Goal: Task Accomplishment & Management: Complete application form

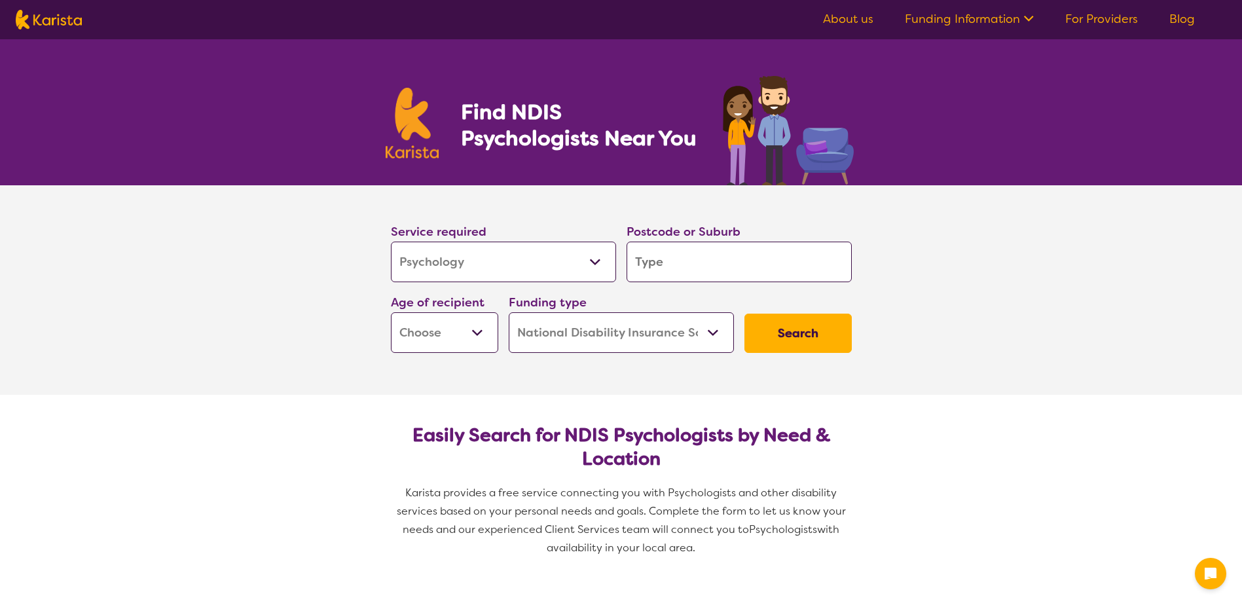
select select "Psychology"
select select "NDIS"
select select "Psychology"
select select "NDIS"
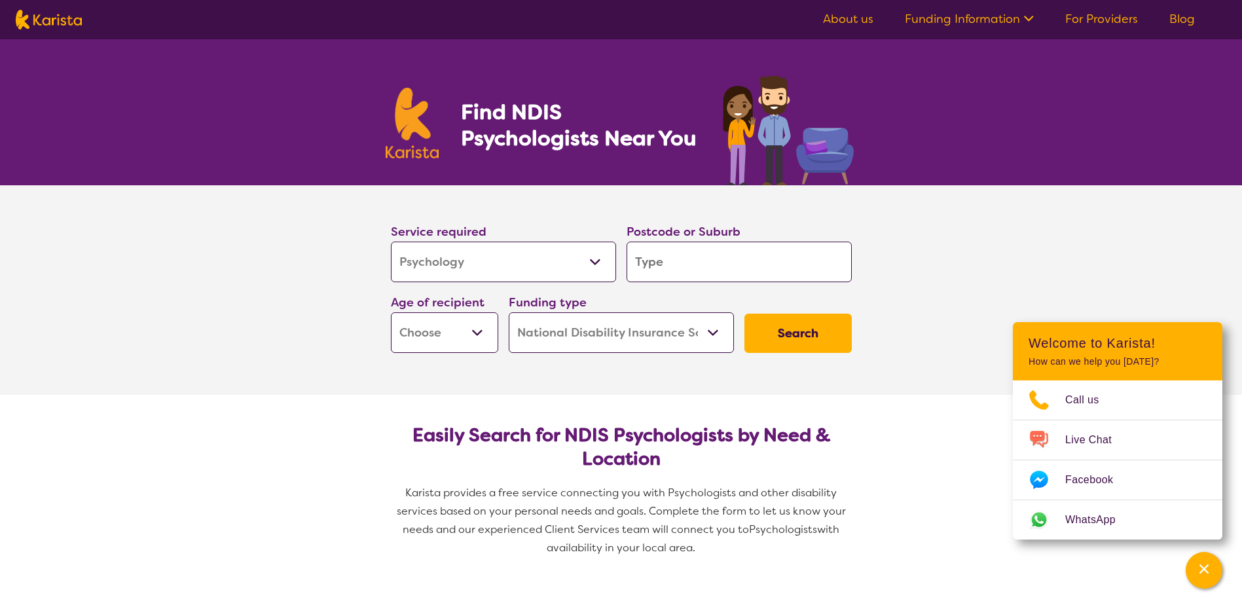
click at [487, 330] on select "Early Childhood - 0 to 9 Child - 10 to 11 Adolescent - 12 to 17 Adult - 18 to 6…" at bounding box center [444, 332] width 107 height 41
click at [477, 336] on select "Early Childhood - 0 to 9 Child - 10 to 11 Adolescent - 12 to 17 Adult - 18 to 6…" at bounding box center [444, 332] width 107 height 41
select select "CH"
click at [391, 312] on select "Early Childhood - 0 to 9 Child - 10 to 11 Adolescent - 12 to 17 Adult - 18 to 6…" at bounding box center [444, 332] width 107 height 41
select select "CH"
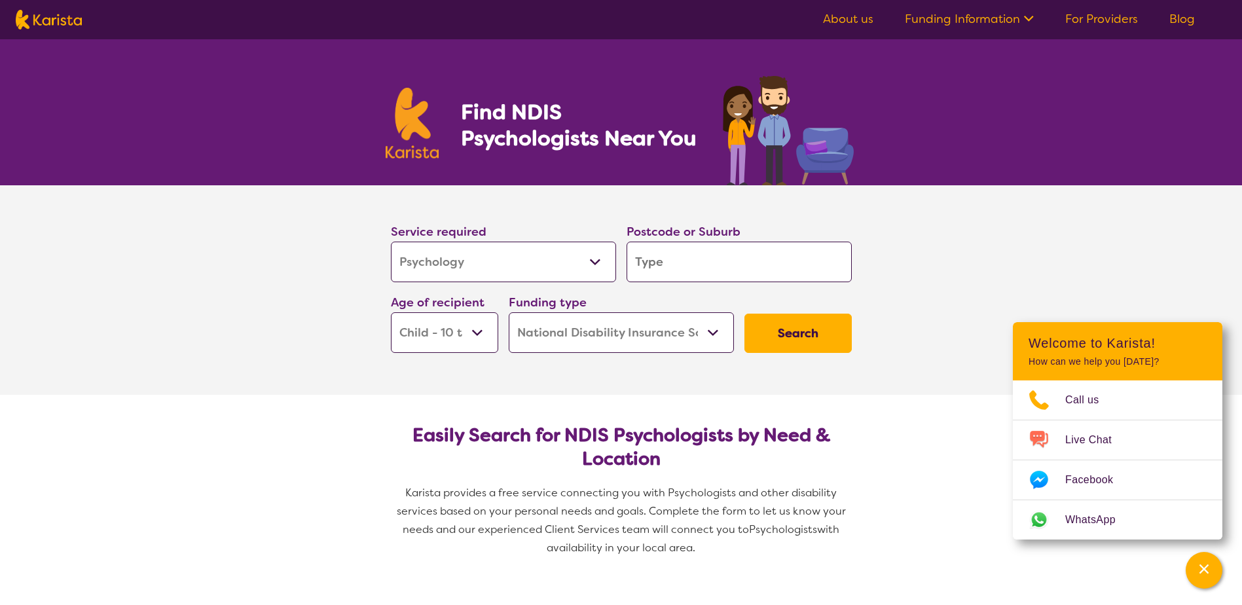
click at [736, 255] on input "search" at bounding box center [738, 262] width 225 height 41
type input "C"
type input "Cl"
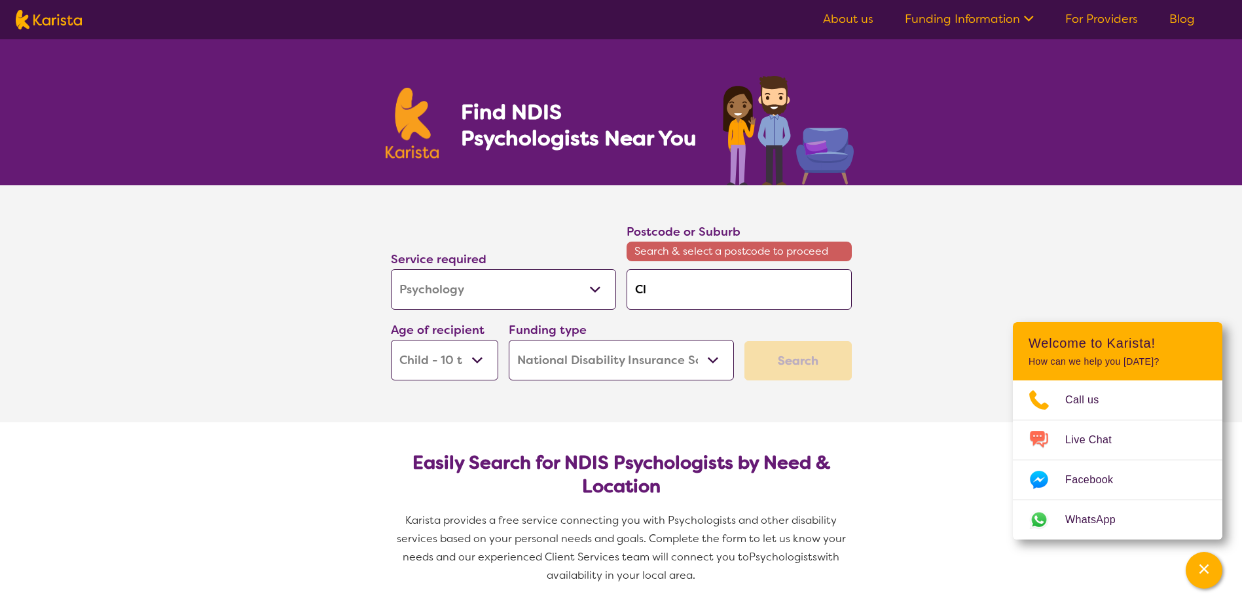
type input "Cly"
type input "Clyd"
type input "[PERSON_NAME]"
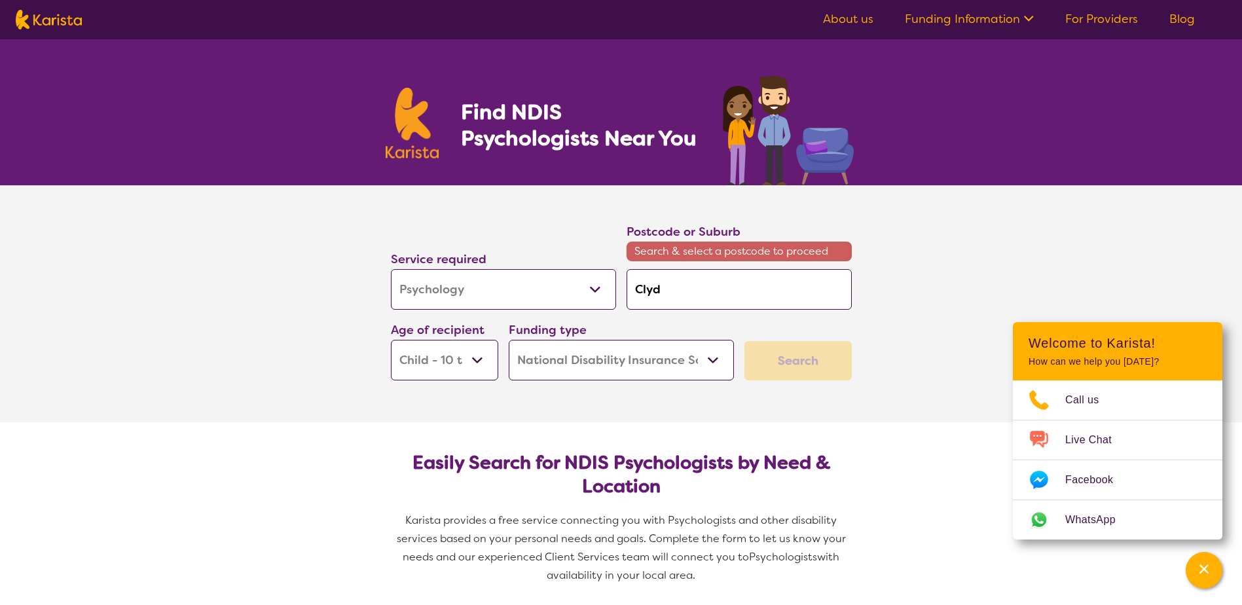
type input "[PERSON_NAME]"
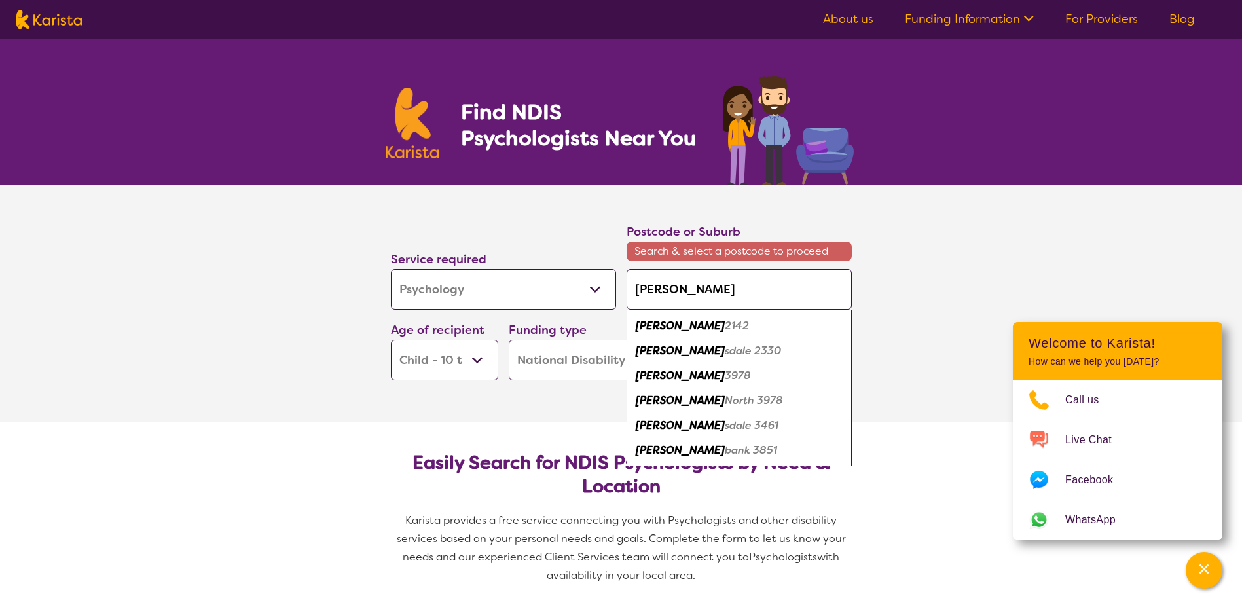
click at [725, 403] on em "North 3978" at bounding box center [754, 400] width 58 height 14
type input "3978"
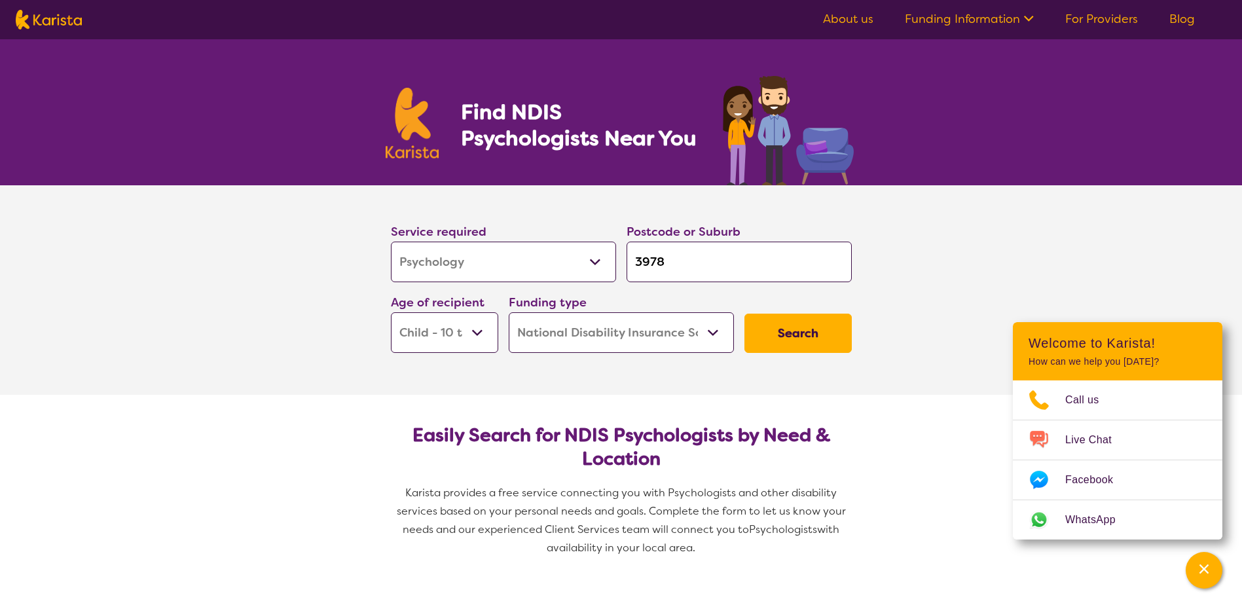
click at [797, 339] on button "Search" at bounding box center [797, 333] width 107 height 39
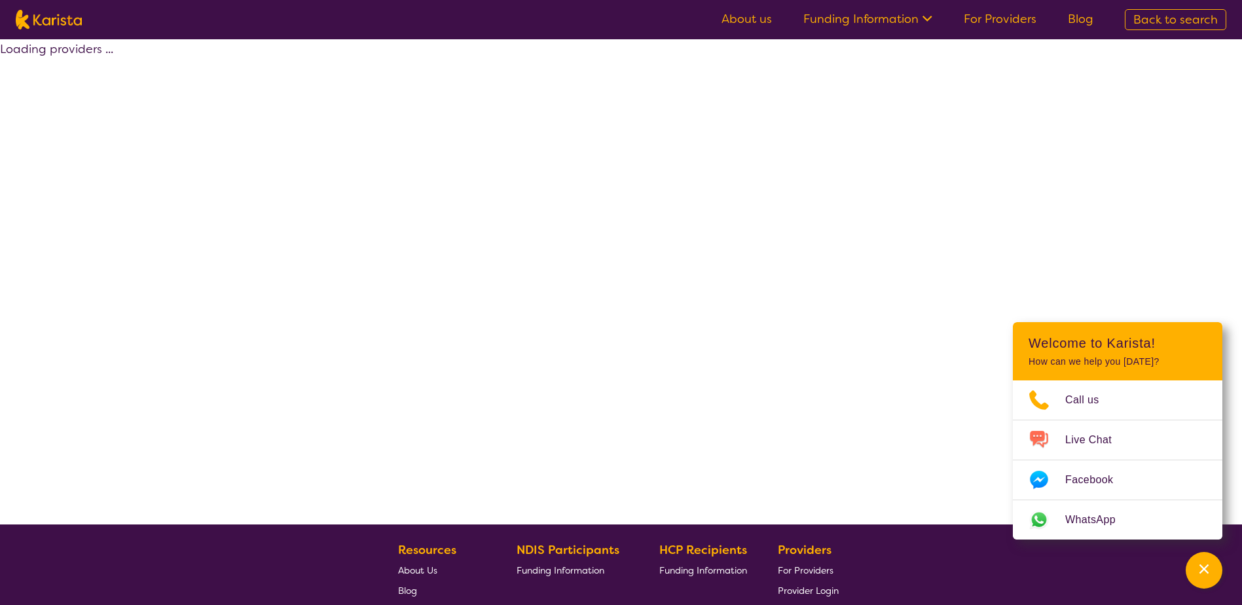
select select "by_score"
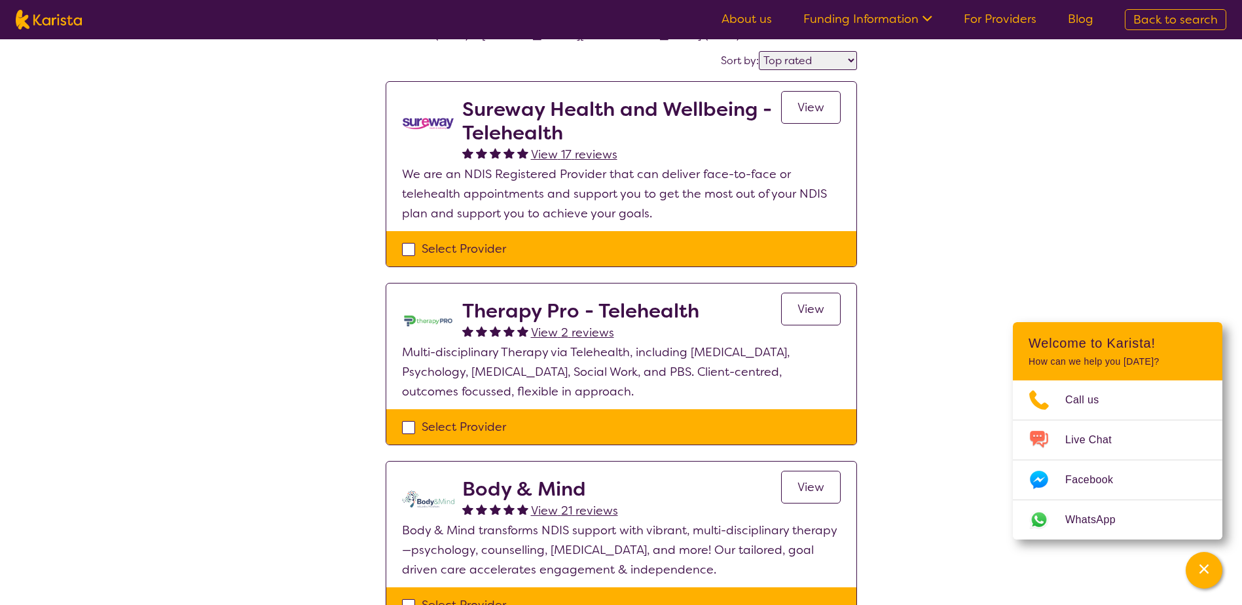
scroll to position [65, 0]
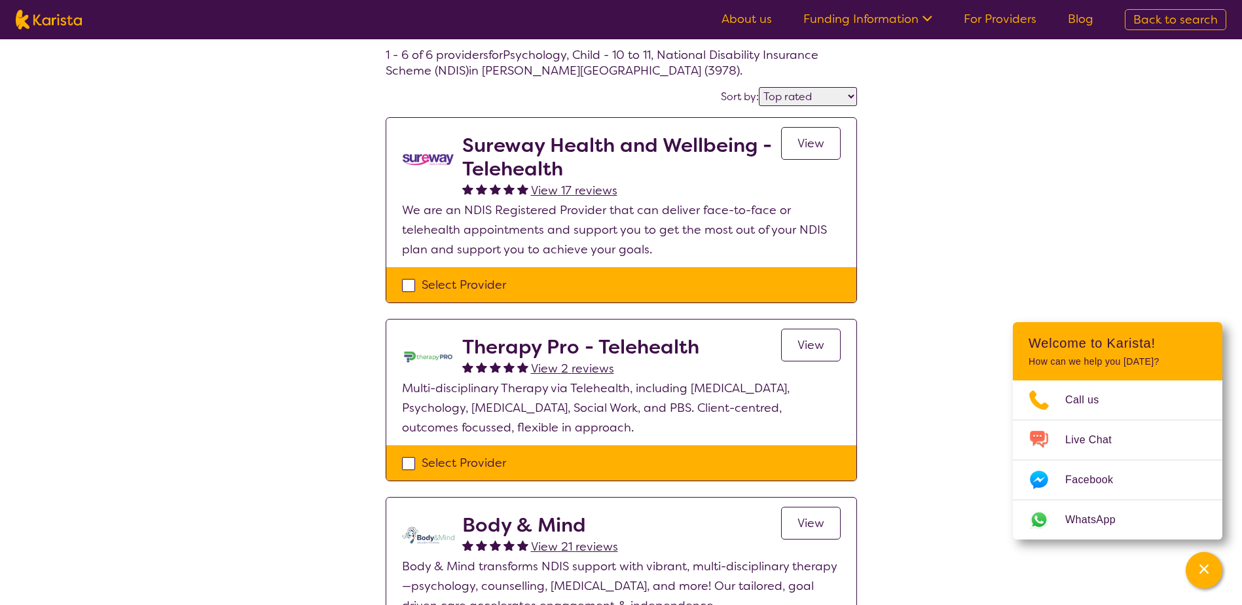
click at [813, 149] on span "View" at bounding box center [810, 143] width 27 height 16
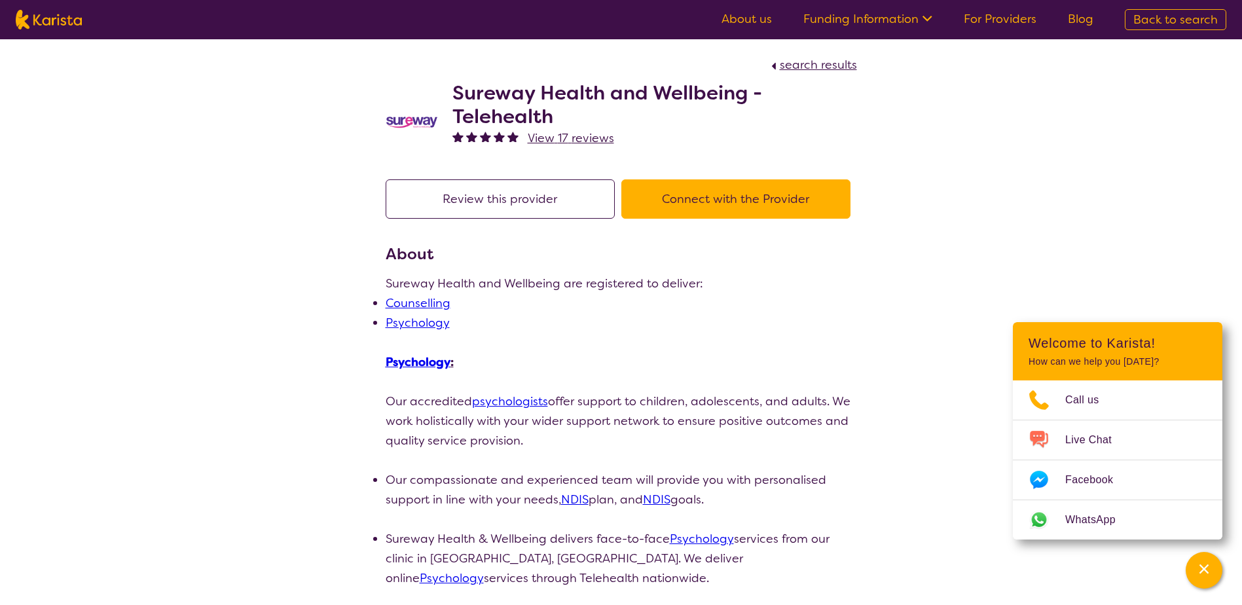
scroll to position [65, 0]
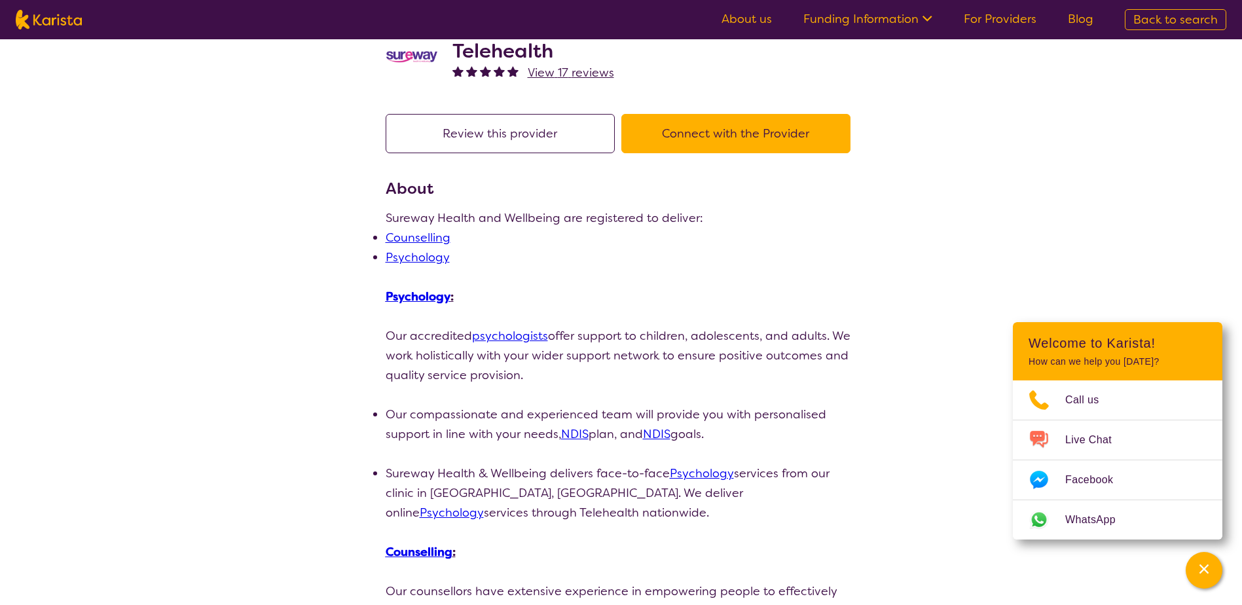
select select "by_score"
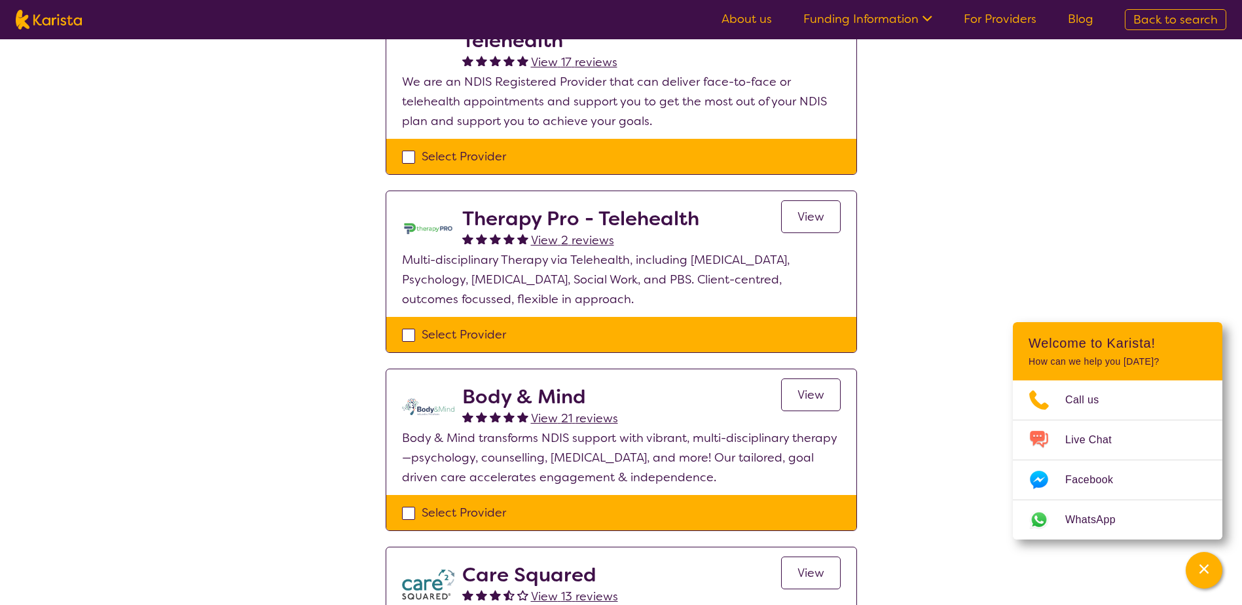
scroll to position [196, 0]
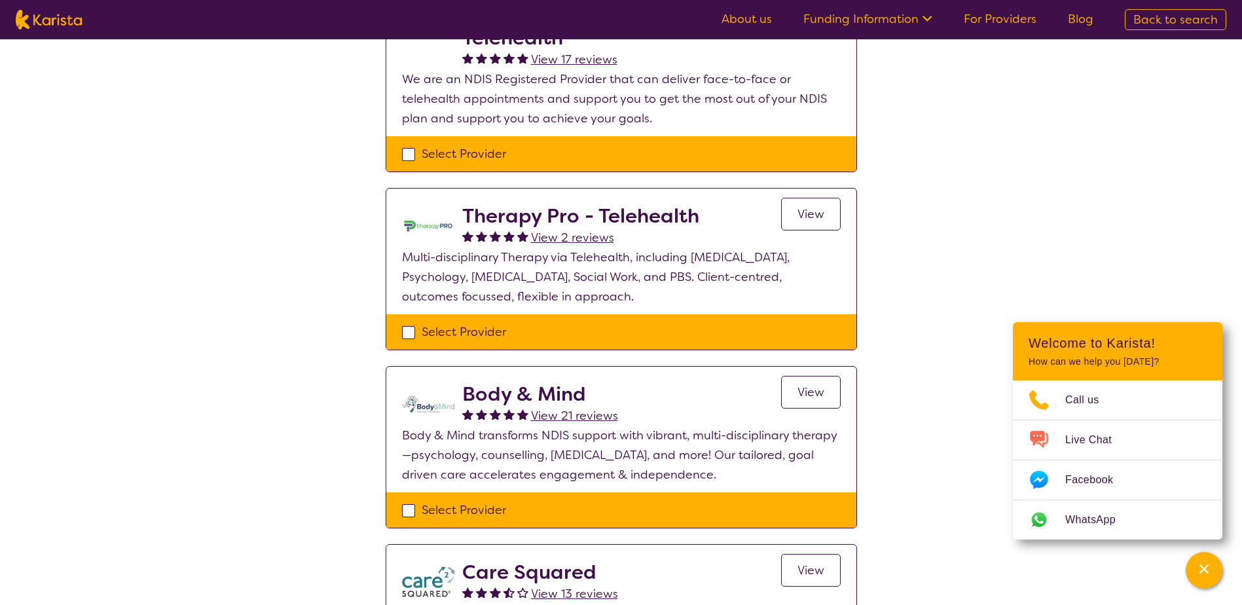
click at [796, 385] on link "View" at bounding box center [811, 392] width 60 height 33
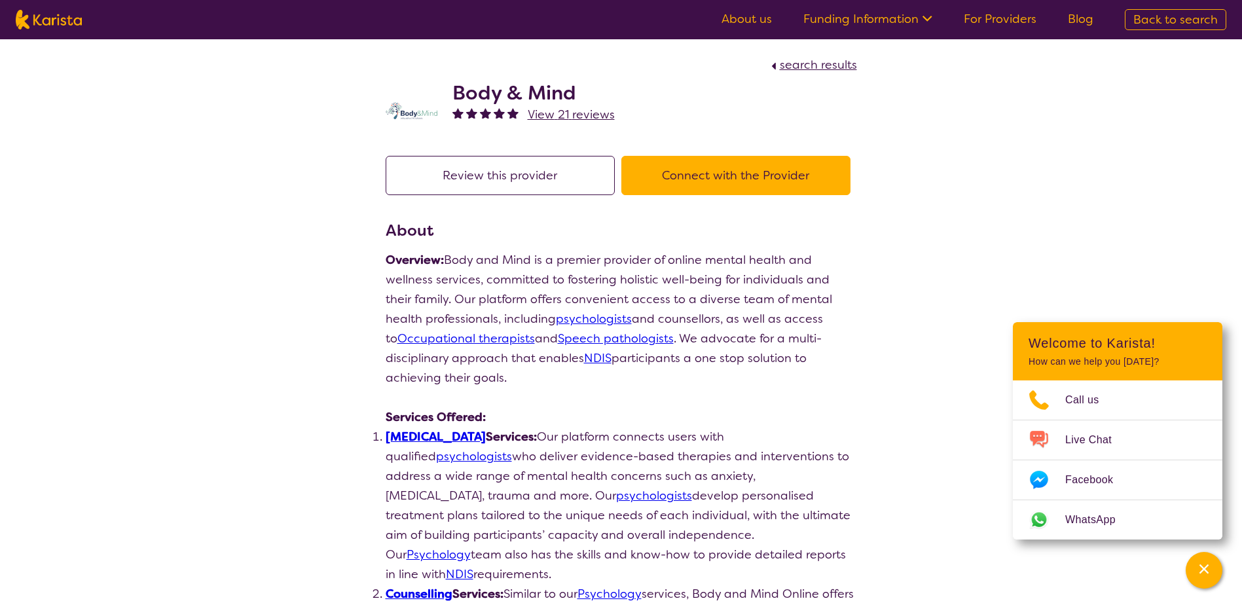
click at [685, 181] on button "Connect with the Provider" at bounding box center [735, 175] width 229 height 39
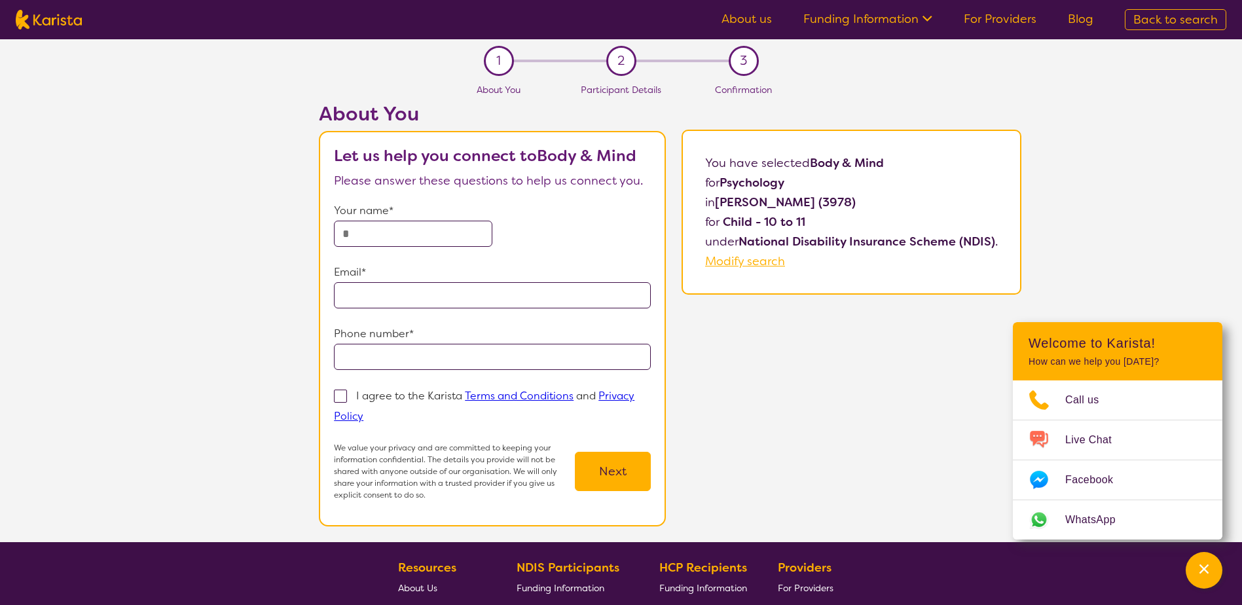
click at [412, 243] on input "text" at bounding box center [413, 234] width 158 height 26
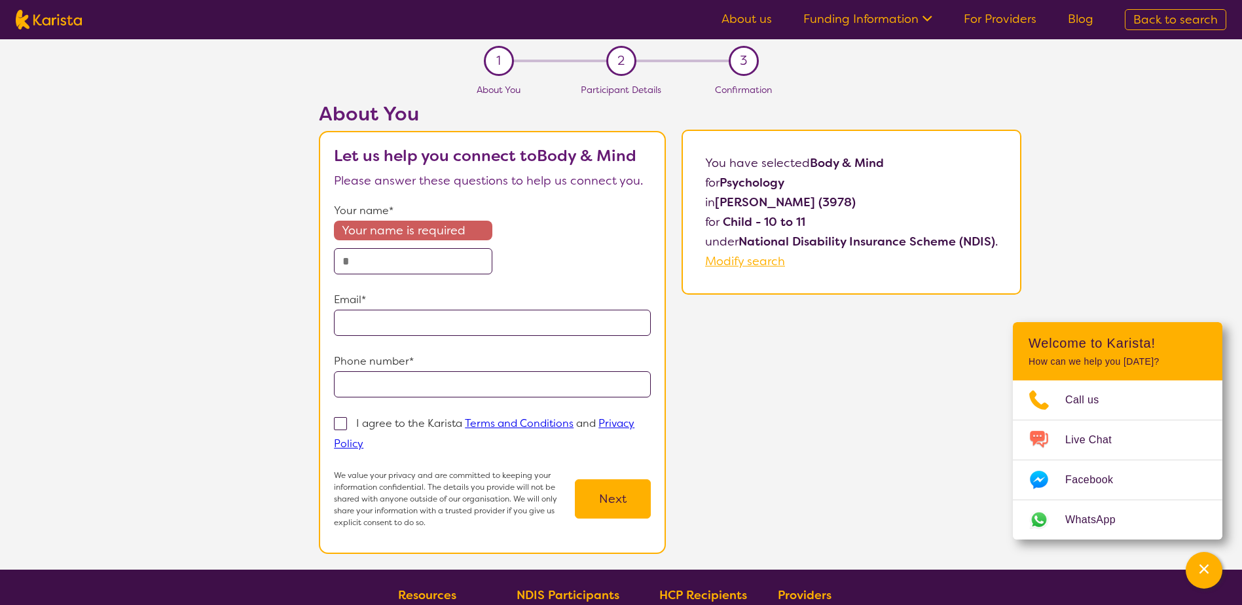
click at [569, 217] on p "Your name*" at bounding box center [492, 211] width 317 height 20
click at [389, 249] on input "text" at bounding box center [413, 261] width 158 height 26
type input "**********"
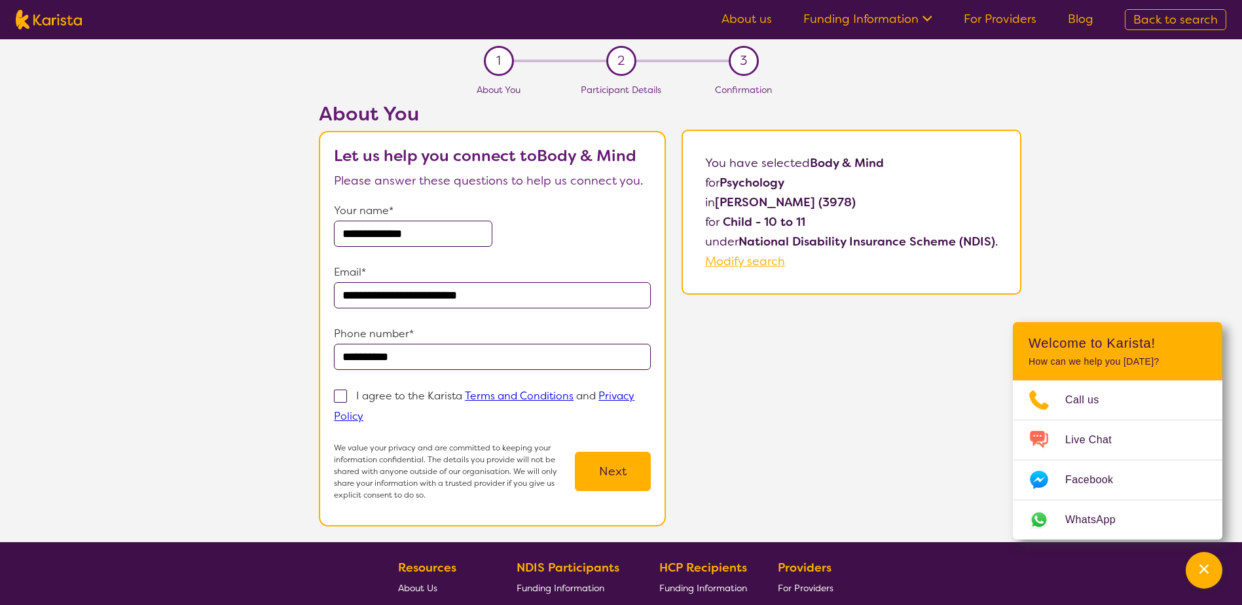
click at [342, 398] on span at bounding box center [340, 395] width 13 height 13
click at [363, 411] on input "I agree to the Karista Terms and Conditions and Privacy Policy" at bounding box center [367, 415] width 9 height 9
checkbox input "true"
click at [597, 468] on button "Next" at bounding box center [613, 471] width 76 height 39
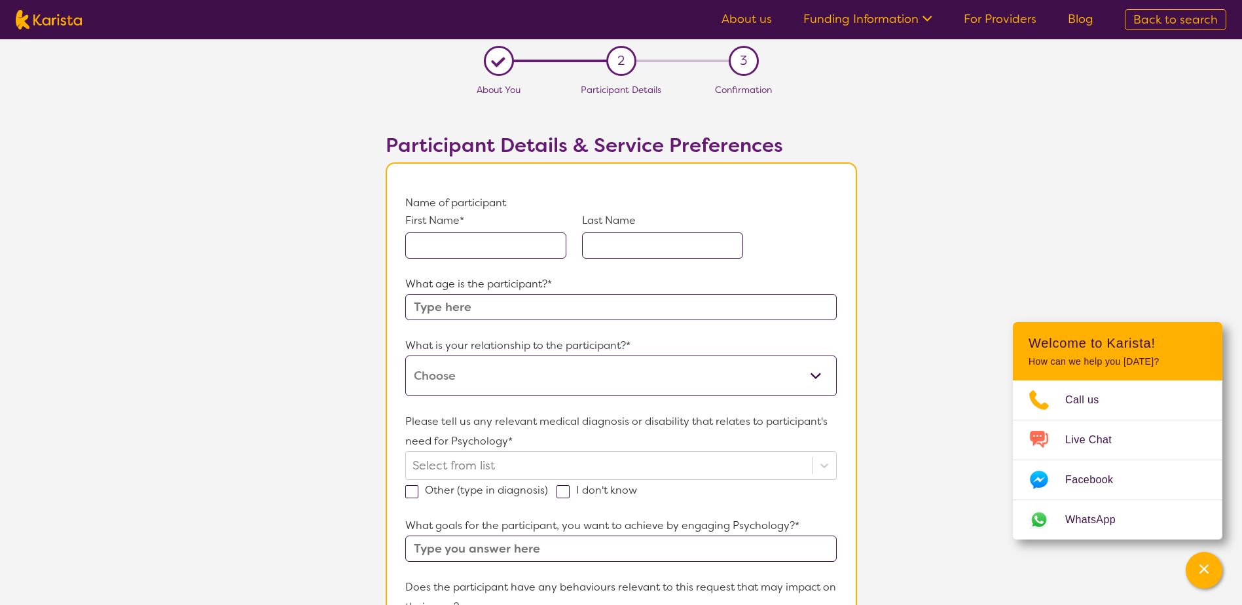
click at [478, 305] on input "text" at bounding box center [620, 307] width 431 height 26
type input "11"
click at [492, 372] on select "This request is for myself I am their parent I am their child I am their spouse…" at bounding box center [620, 375] width 431 height 41
select select "I am their Support Coordinator"
click at [405, 355] on select "This request is for myself I am their parent I am their child I am their spouse…" at bounding box center [620, 375] width 431 height 41
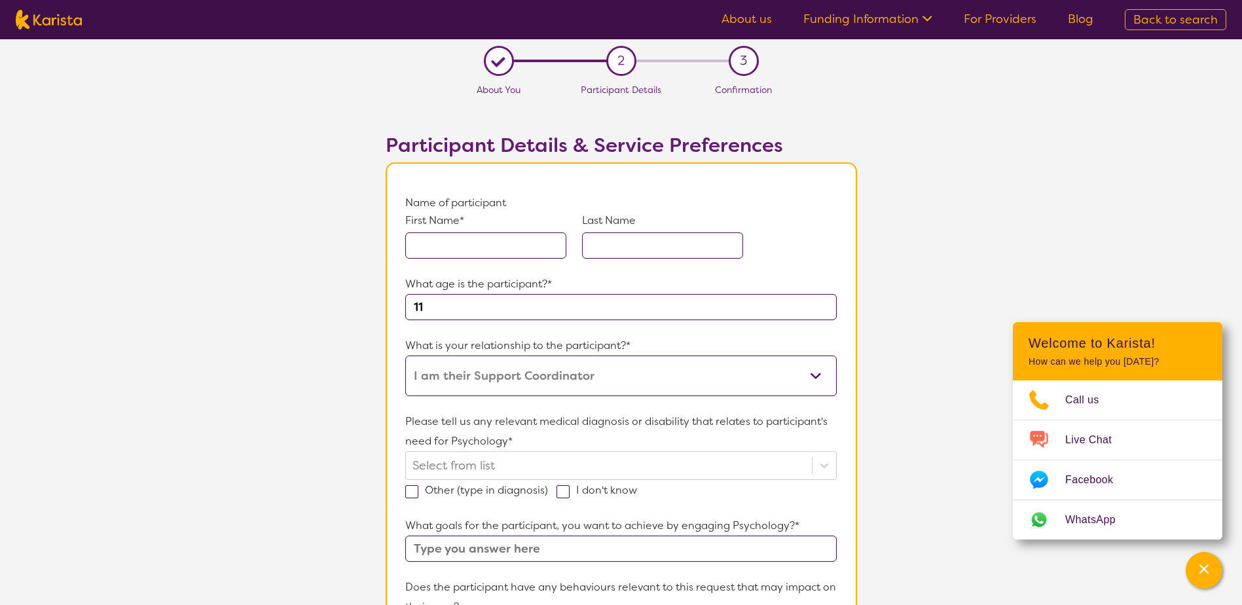
click at [522, 247] on input "text" at bounding box center [485, 245] width 161 height 26
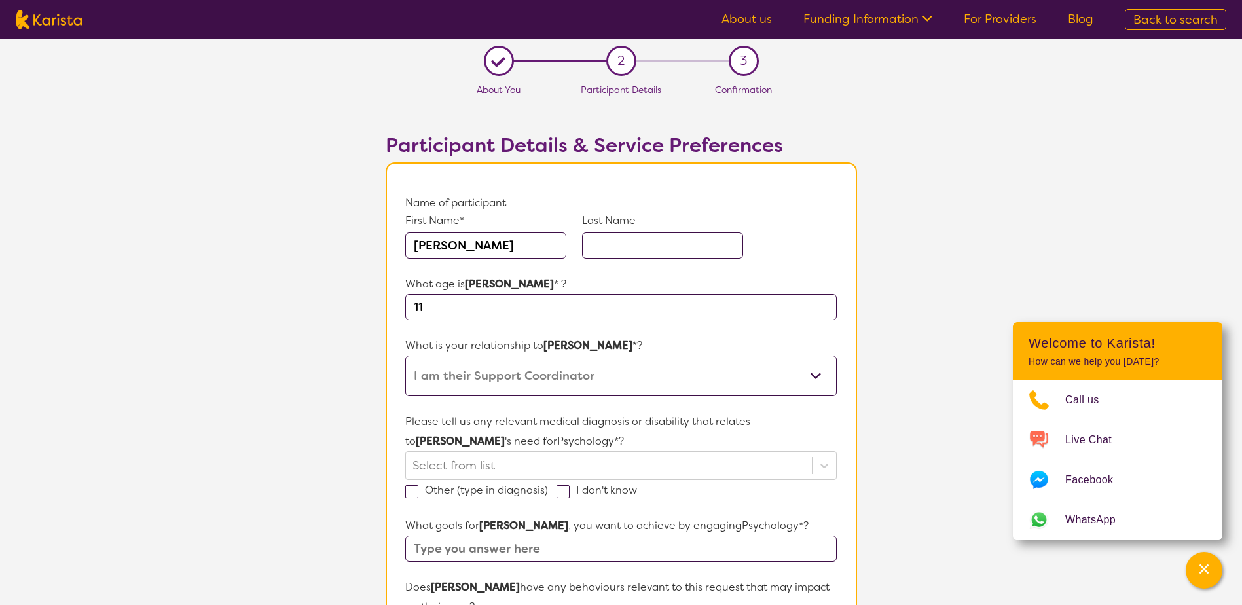
drag, startPoint x: 503, startPoint y: 253, endPoint x: 406, endPoint y: 245, distance: 97.2
click at [406, 245] on input "[PERSON_NAME]" at bounding box center [485, 245] width 161 height 26
type input "[PERSON_NAME]"
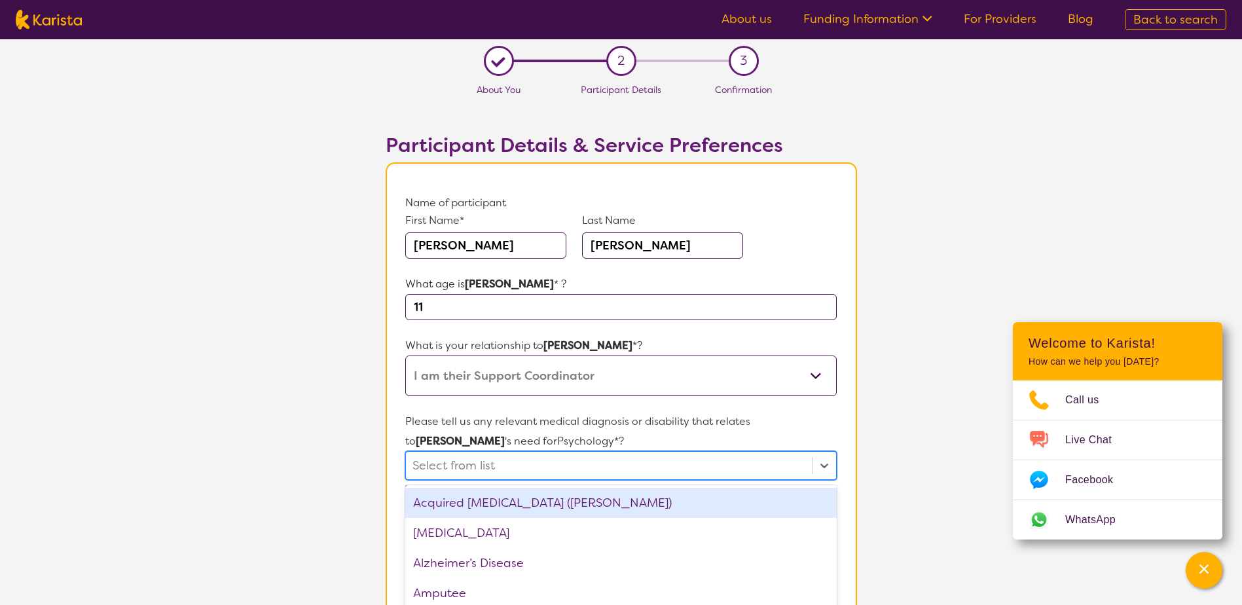
click at [514, 459] on div "option Acquired [MEDICAL_DATA] (ABI) focused, 1 of 75. 75 results available. Us…" at bounding box center [620, 465] width 431 height 29
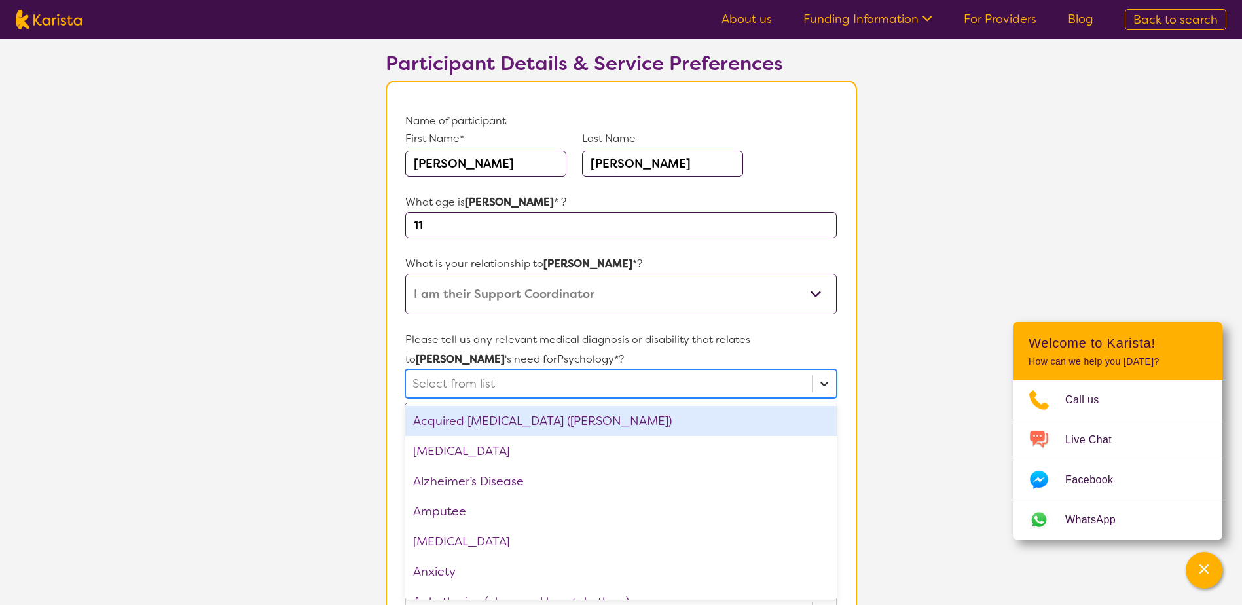
click at [831, 388] on div at bounding box center [824, 384] width 24 height 24
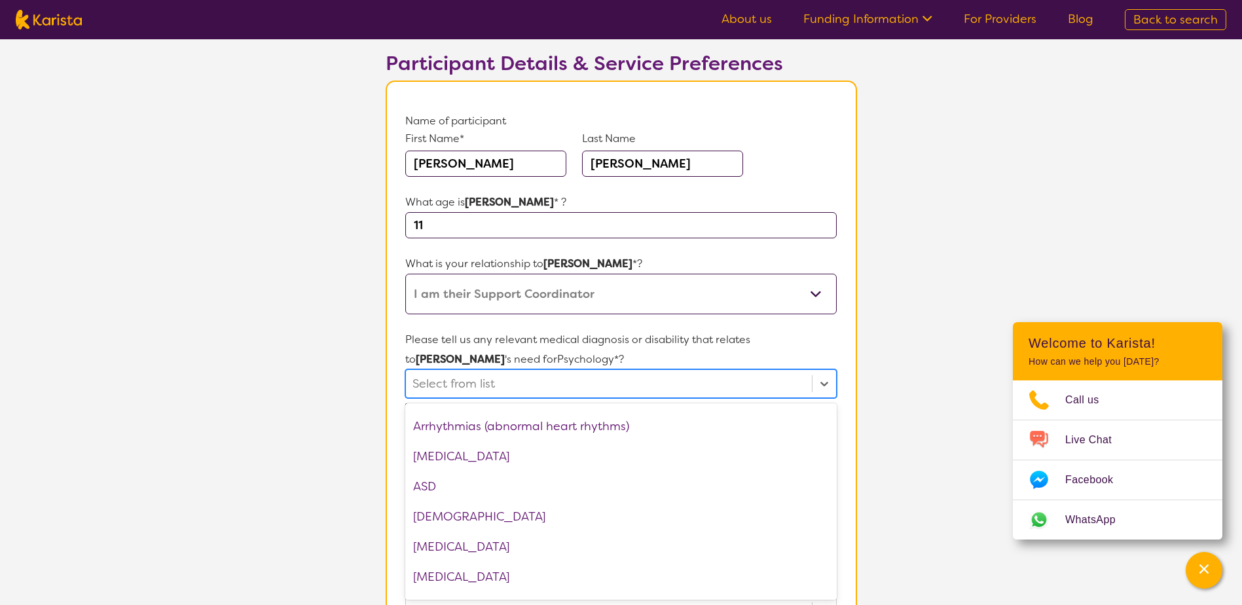
scroll to position [196, 0]
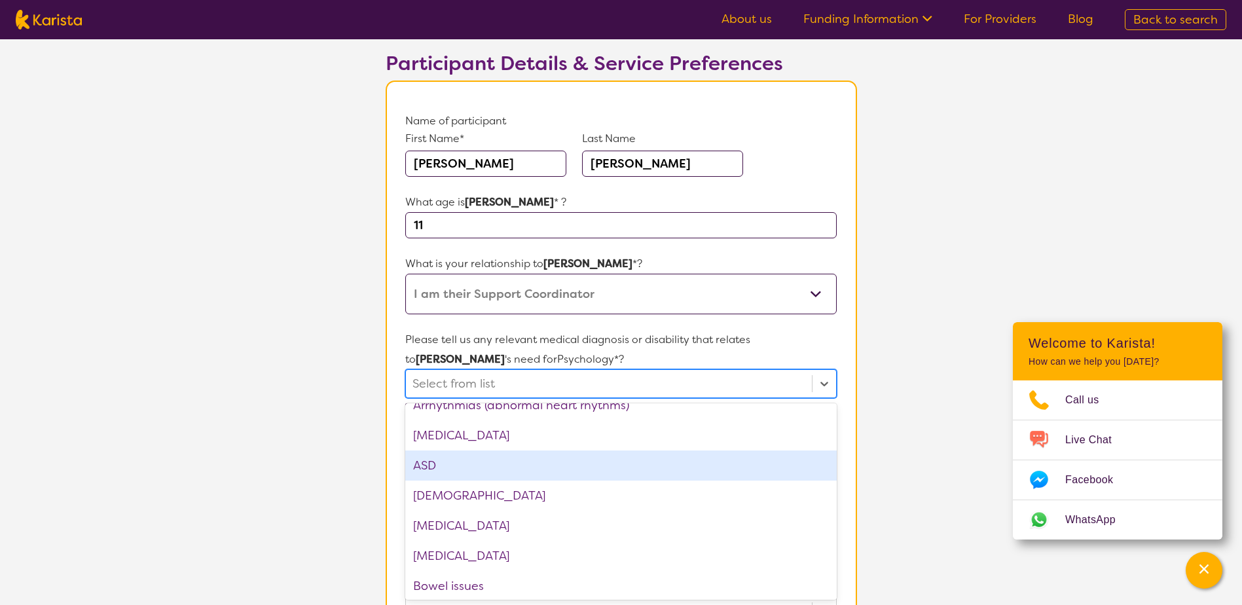
click at [478, 469] on div "ASD" at bounding box center [620, 465] width 431 height 30
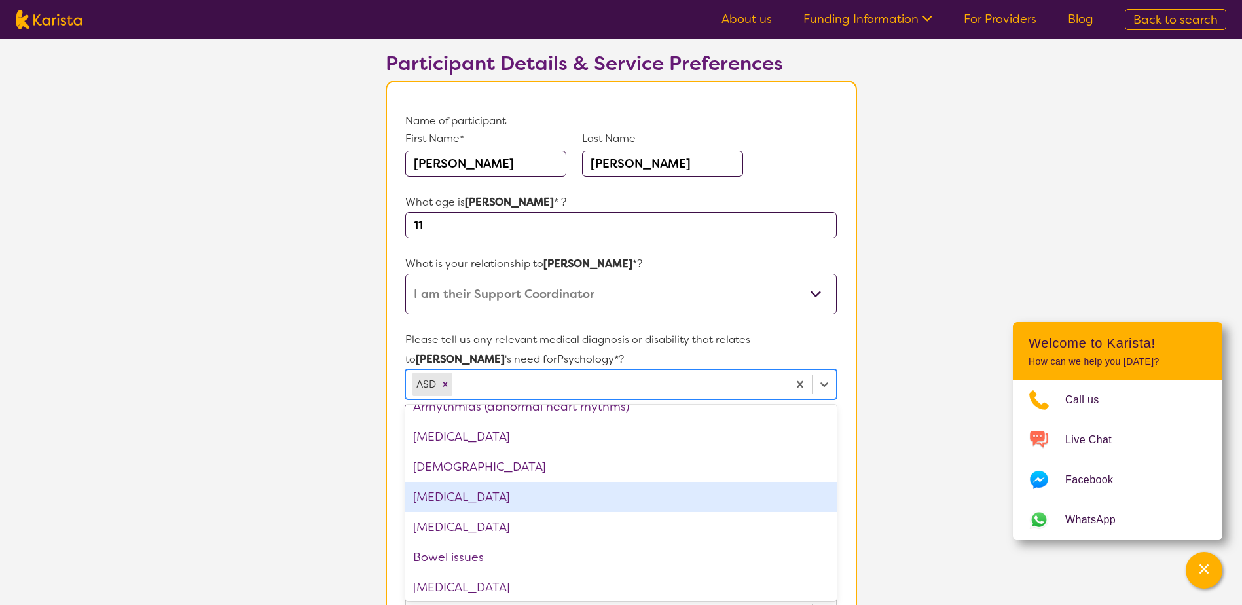
click at [522, 493] on div "[MEDICAL_DATA]" at bounding box center [620, 497] width 431 height 30
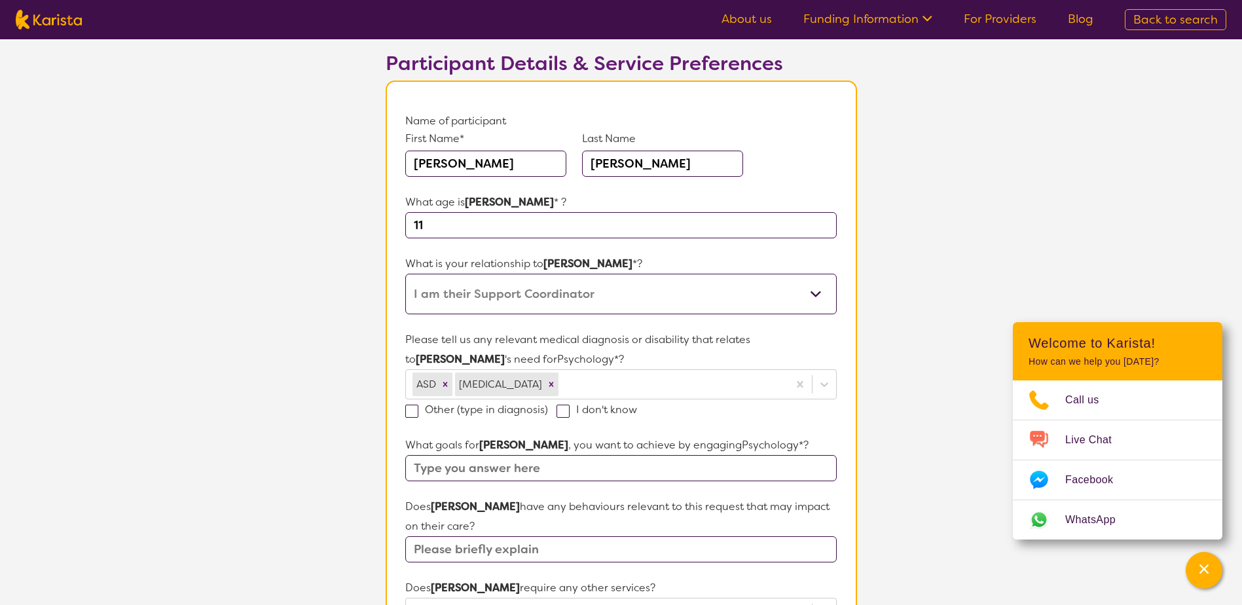
click at [617, 360] on p "Please tell us any relevant medical diagnosis or disability that relates to [PE…" at bounding box center [620, 349] width 431 height 39
click at [832, 385] on div at bounding box center [824, 384] width 24 height 24
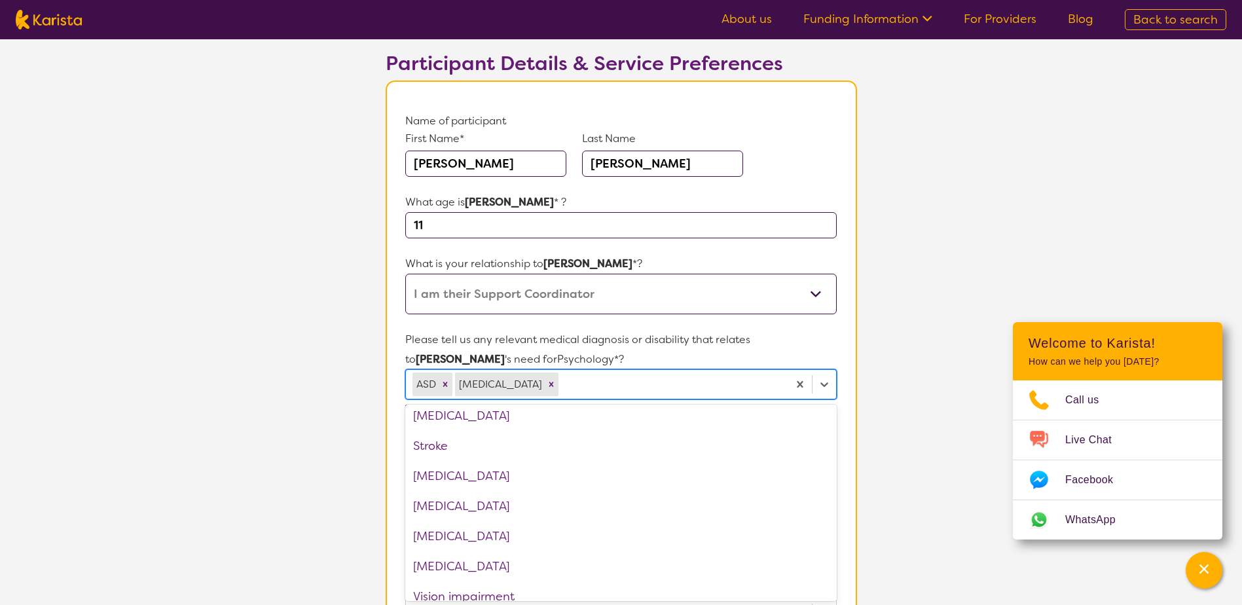
scroll to position [2007, 0]
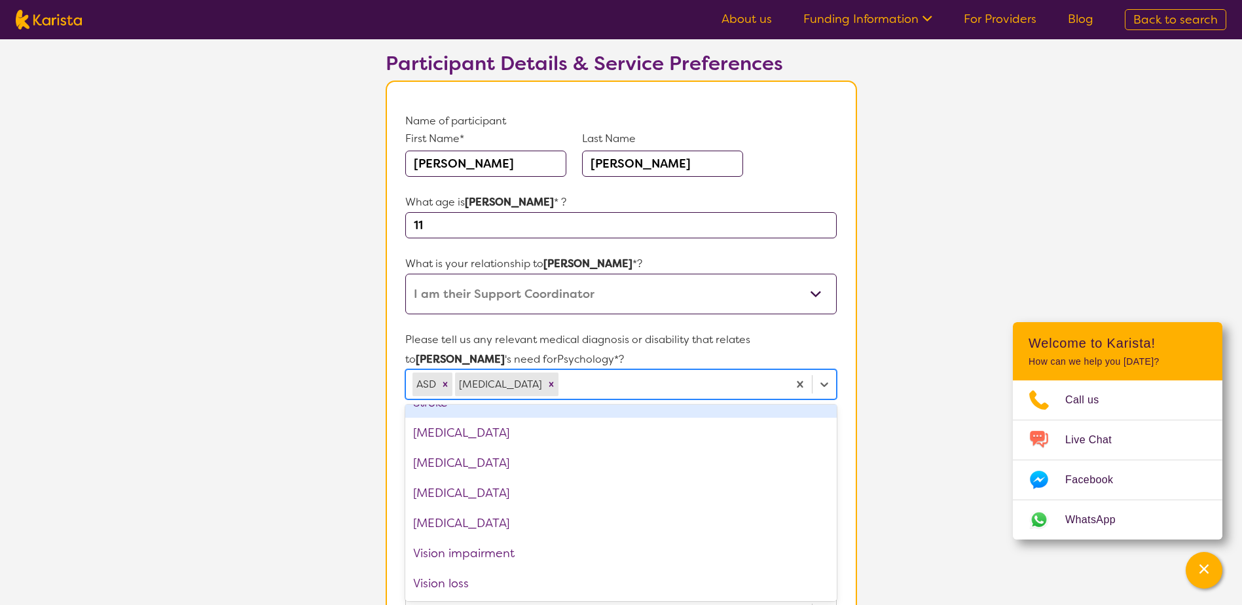
click at [303, 359] on section "L About You 2 Participant Details 3 Confirmation Participant Details & Service …" at bounding box center [621, 534] width 1242 height 1155
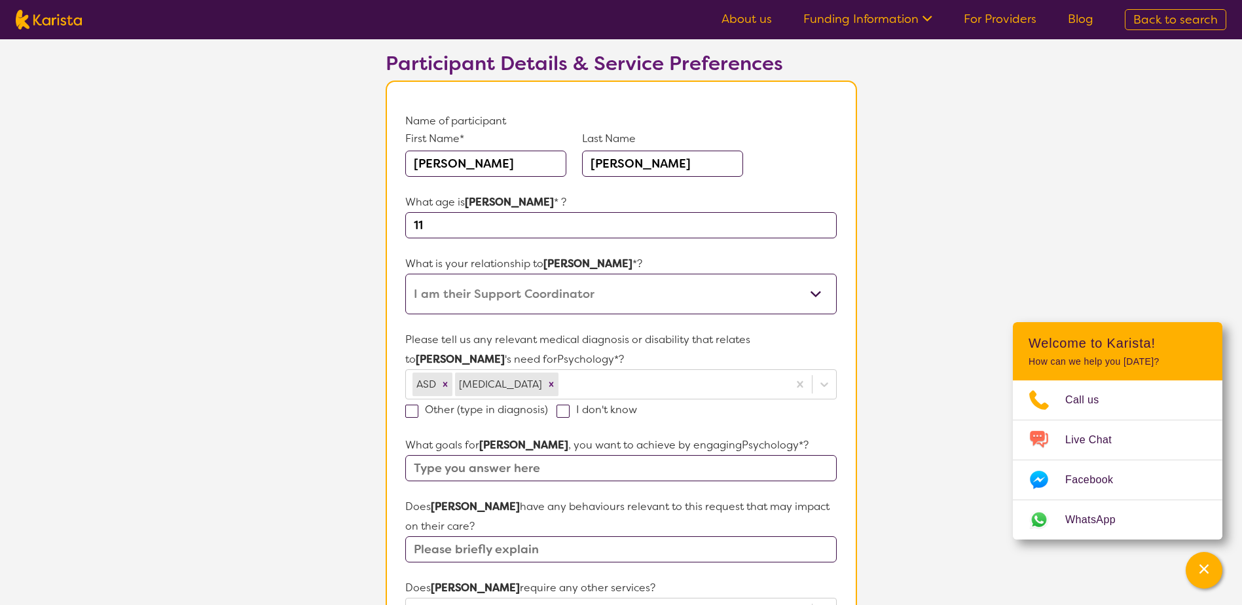
click at [555, 469] on input "text" at bounding box center [620, 468] width 431 height 26
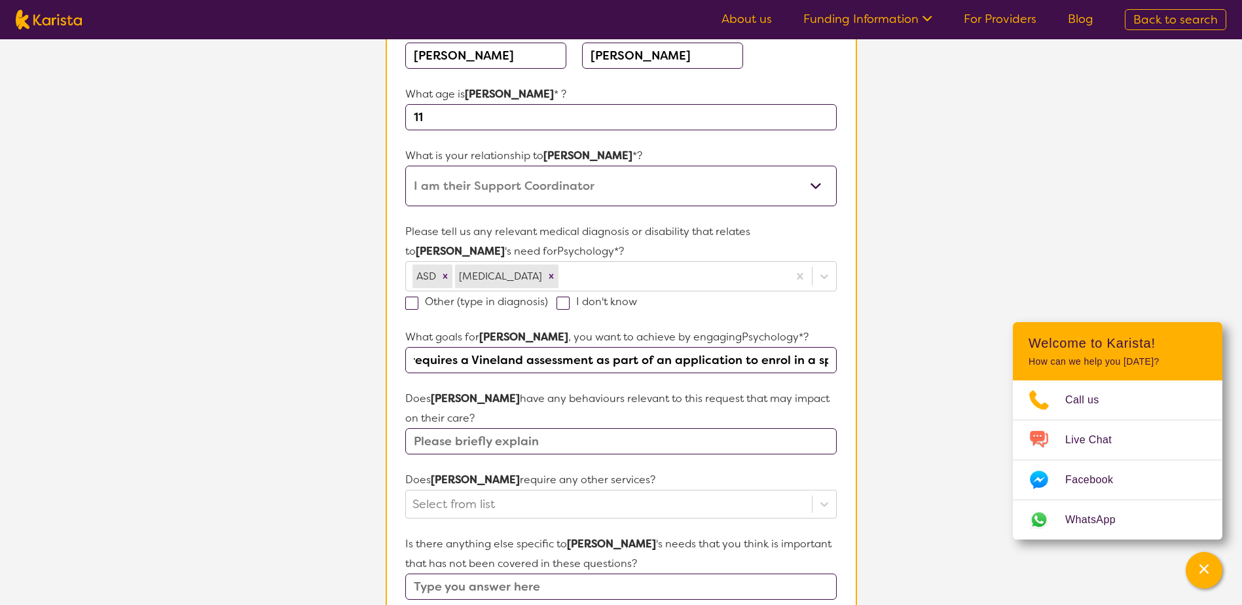
scroll to position [213, 0]
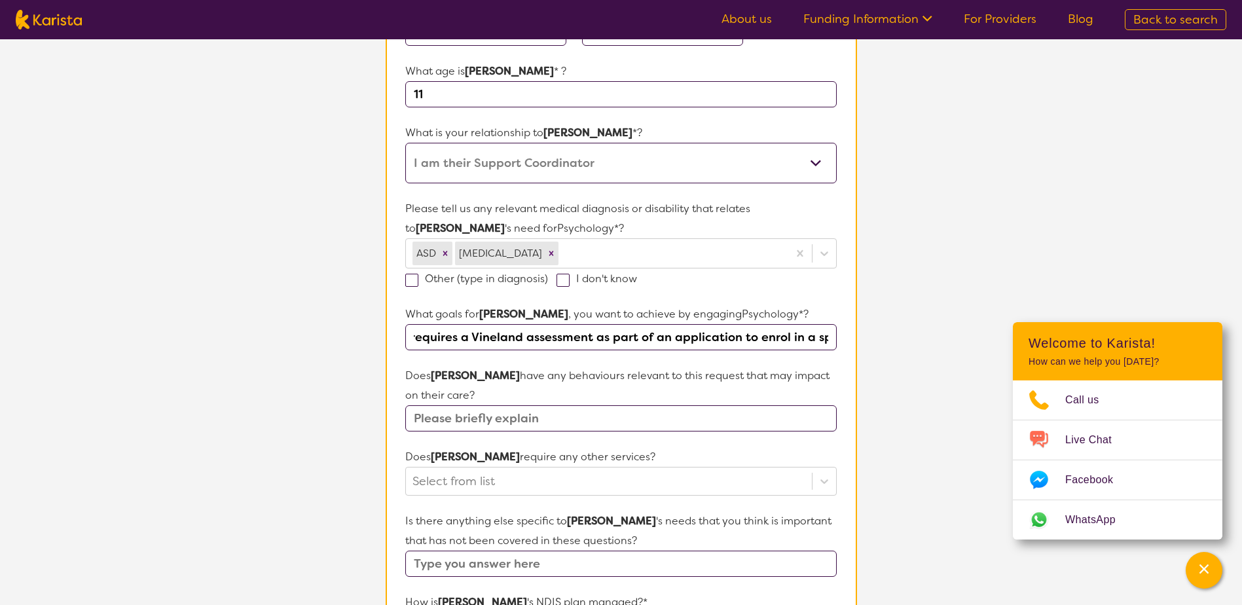
type input "[PERSON_NAME] requires a Vineland assessment as part of an application to enrol…"
click at [499, 419] on input "text" at bounding box center [620, 418] width 431 height 26
type input "[PERSON_NAME] has PBS to support with processing frustration and routine develo…"
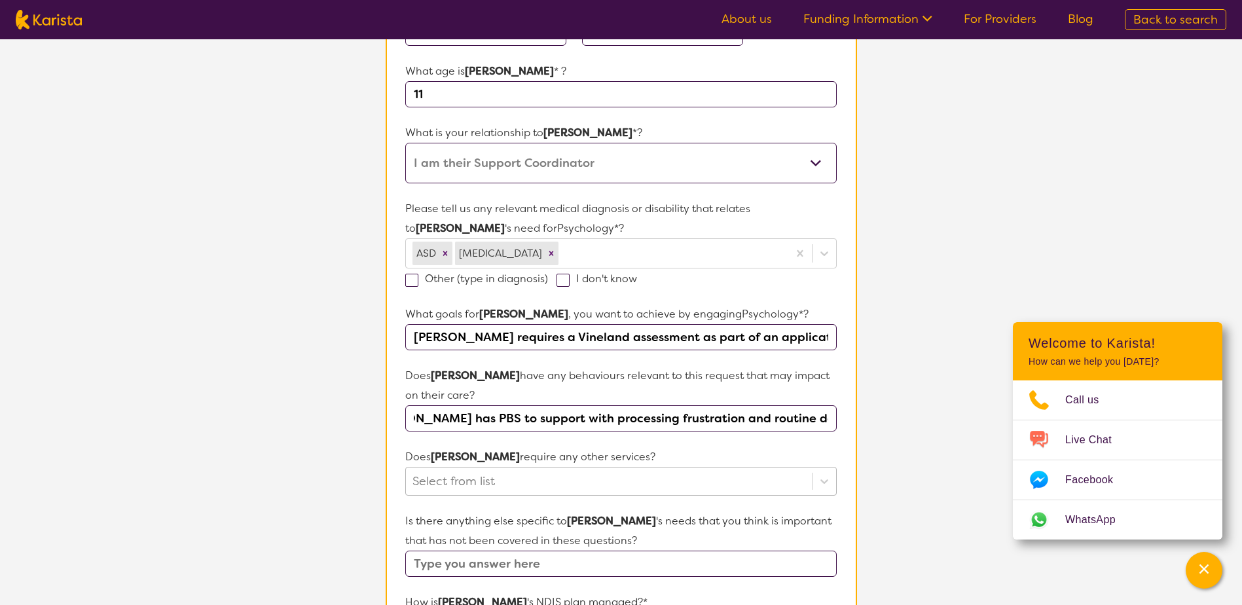
click at [534, 481] on div "Select from list" at bounding box center [620, 481] width 431 height 29
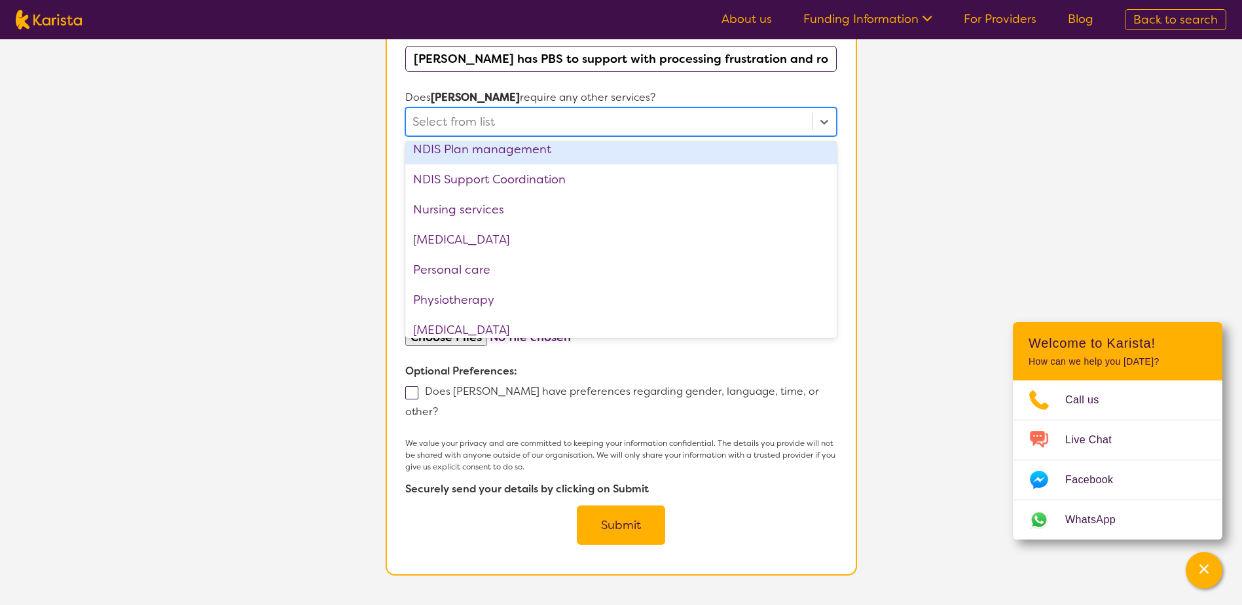
scroll to position [441, 0]
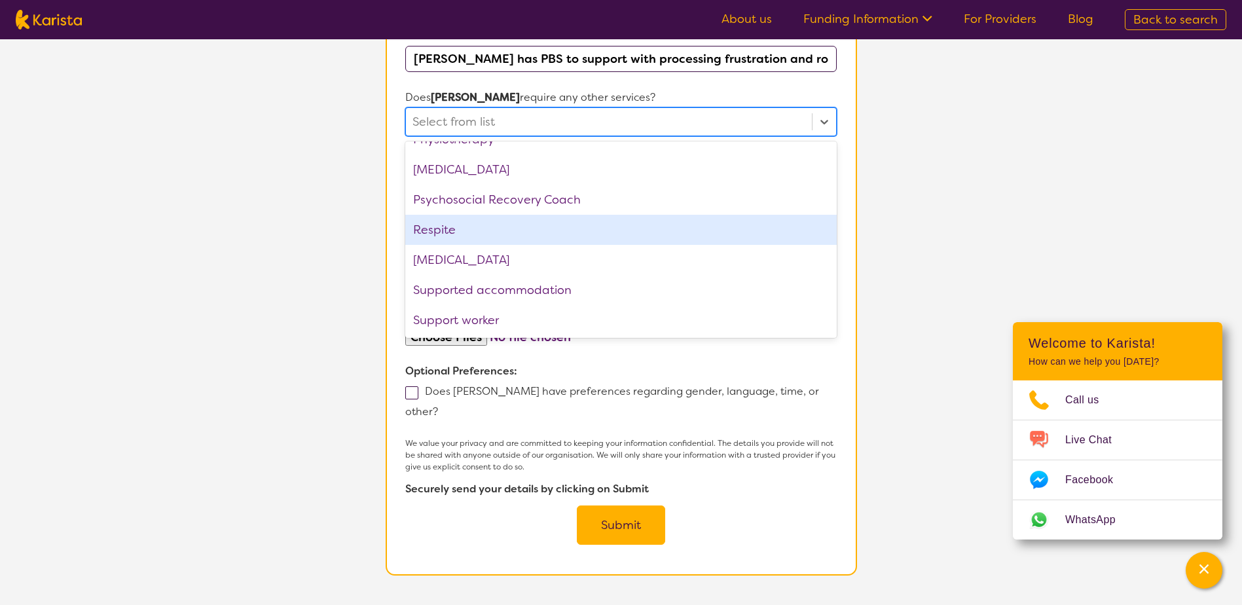
click at [383, 204] on section "Participant Details & Service Preferences Name of participant First Name* [PERS…" at bounding box center [621, 76] width 503 height 1092
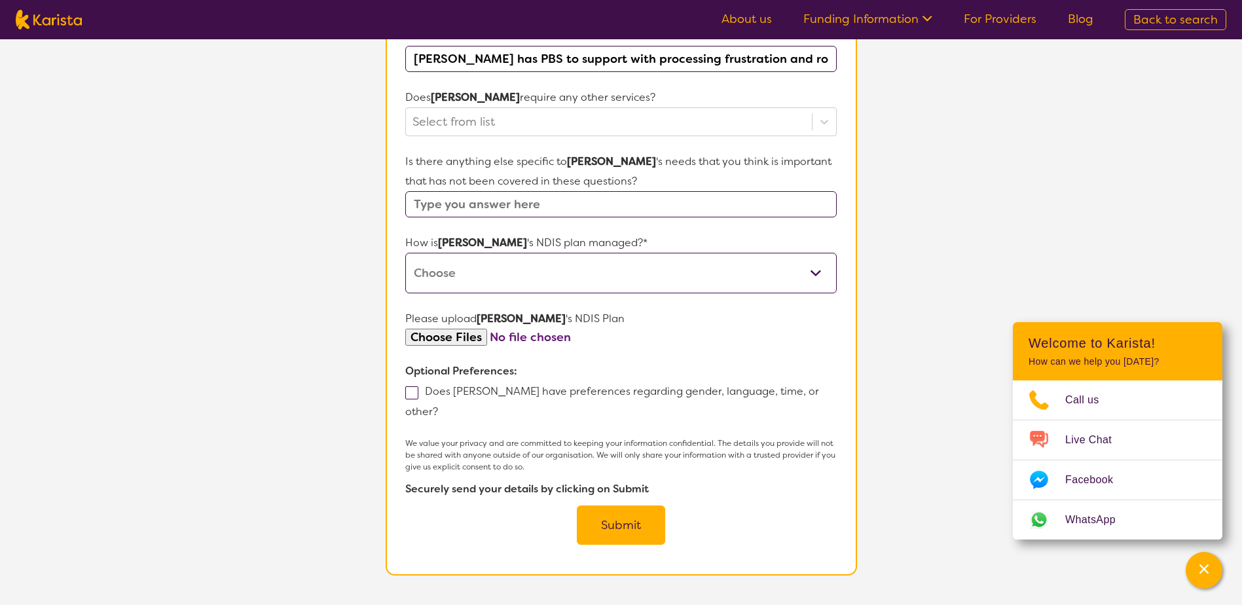
click at [454, 208] on input "text" at bounding box center [620, 204] width 431 height 26
click at [544, 204] on input "Vineland Assessment" at bounding box center [620, 204] width 431 height 26
type input "Vineland Assessment required"
click at [509, 264] on select "Self-managed NDIS plan Managed by a registered plan management provider (not th…" at bounding box center [620, 273] width 431 height 41
select select "Plan Managed"
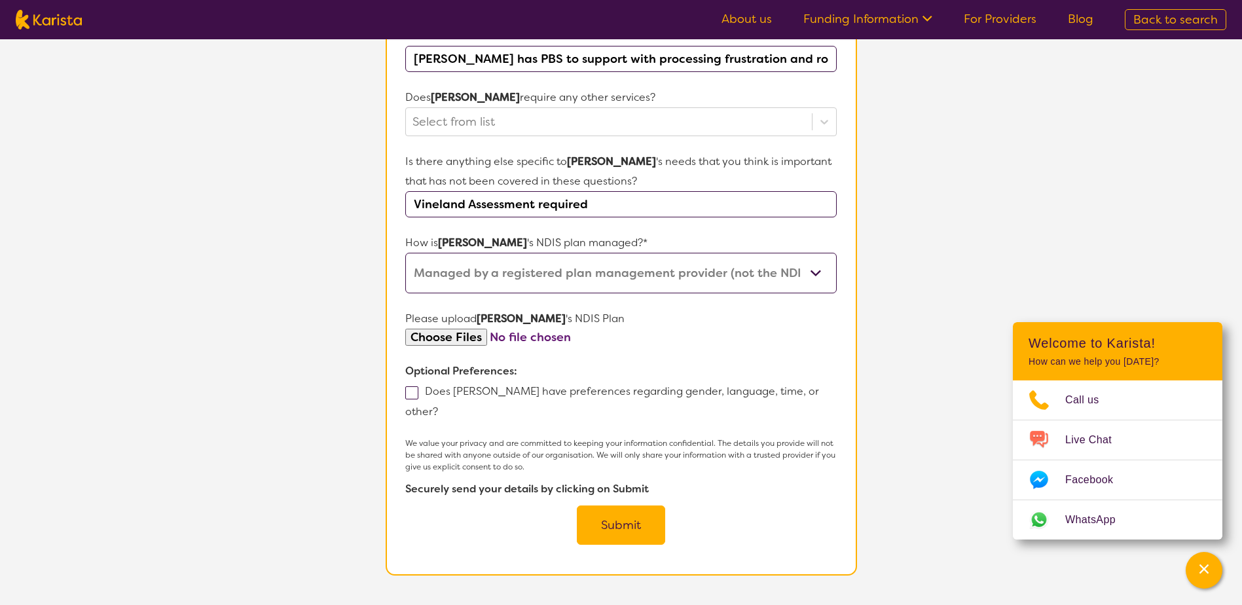
click at [405, 253] on select "Self-managed NDIS plan Managed by a registered plan management provider (not th…" at bounding box center [620, 273] width 431 height 41
click at [458, 336] on input "file" at bounding box center [620, 338] width 431 height 18
type input "C:\fakepath\[PERSON_NAME] K NDIS Plan 2024.pdf"
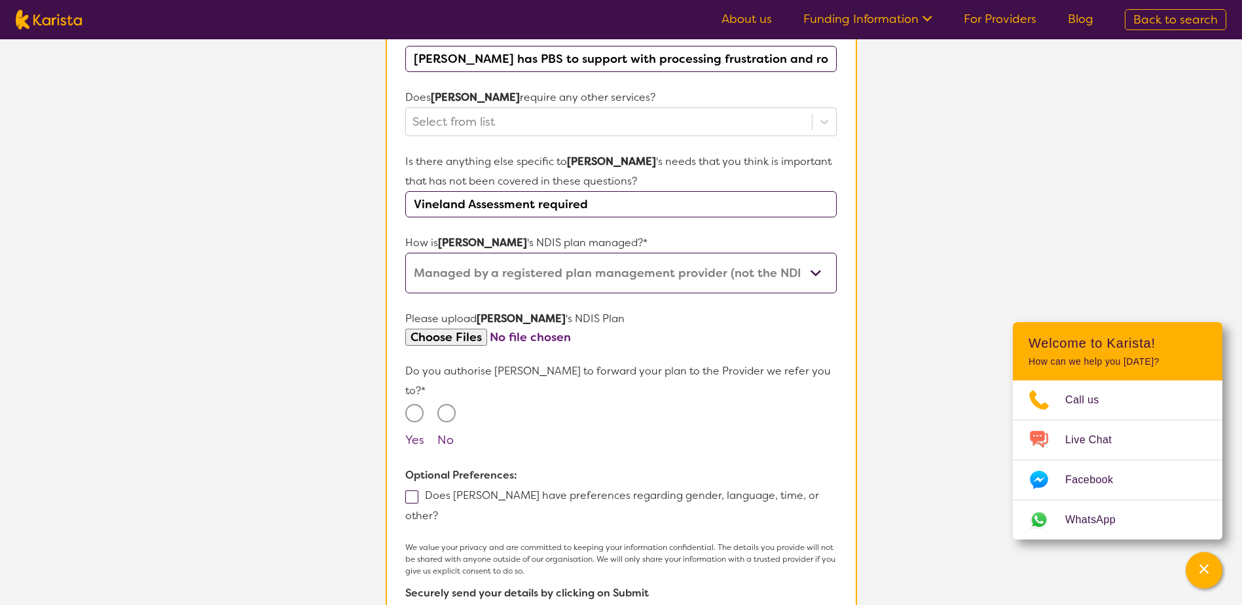
click at [416, 404] on input "Yes" at bounding box center [414, 413] width 18 height 18
radio input "true"
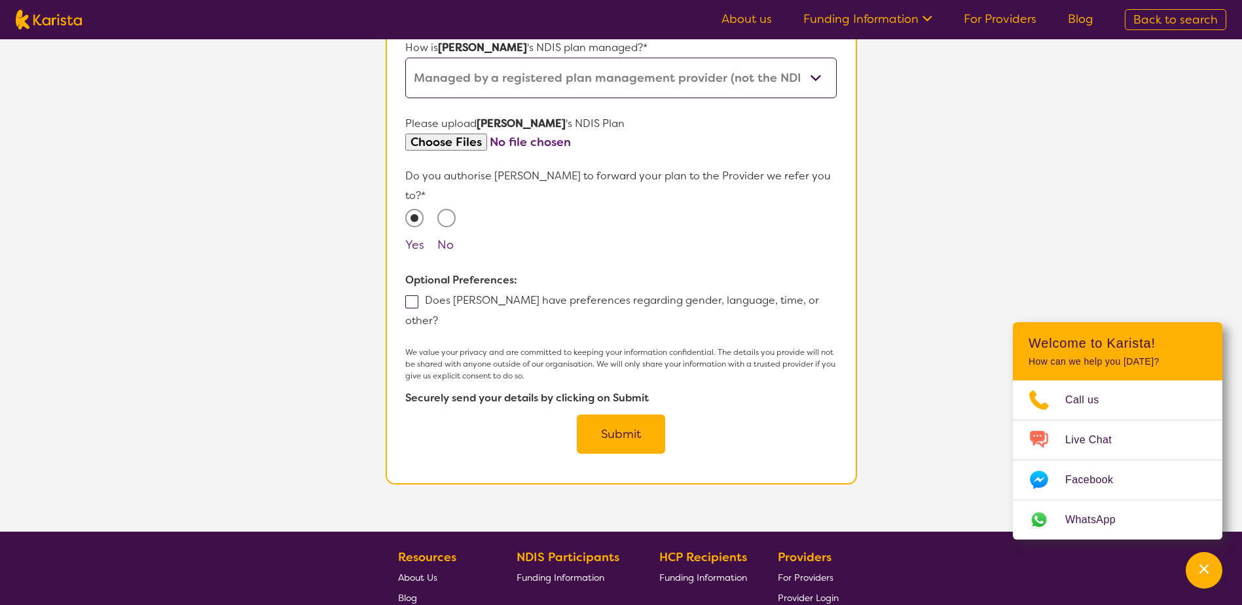
scroll to position [768, 0]
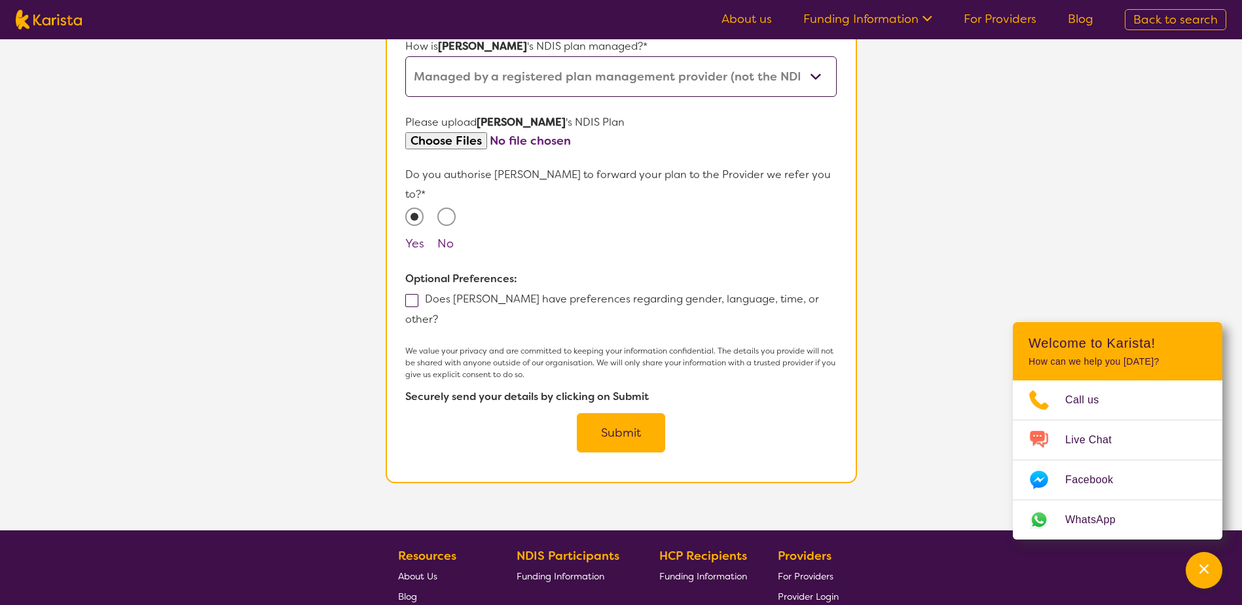
click at [632, 413] on button "Submit" at bounding box center [621, 432] width 88 height 39
